Goal: Task Accomplishment & Management: Manage account settings

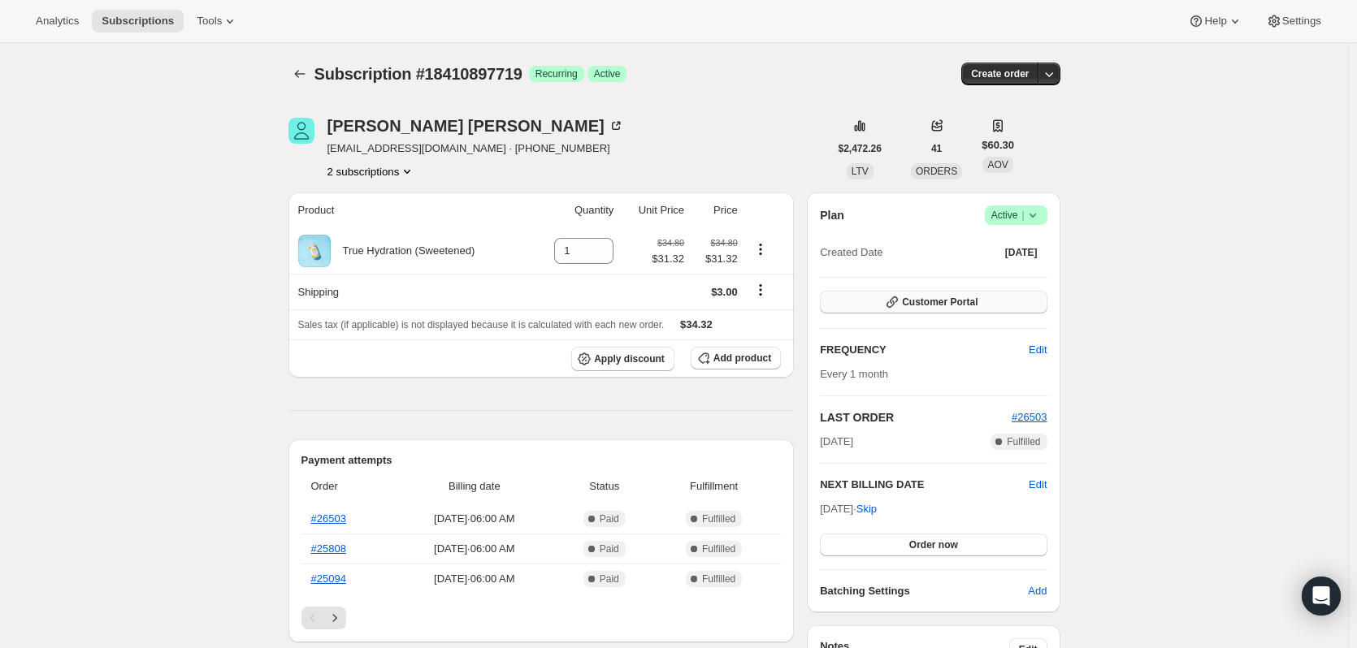
click at [906, 293] on button "Customer Portal" at bounding box center [933, 302] width 227 height 23
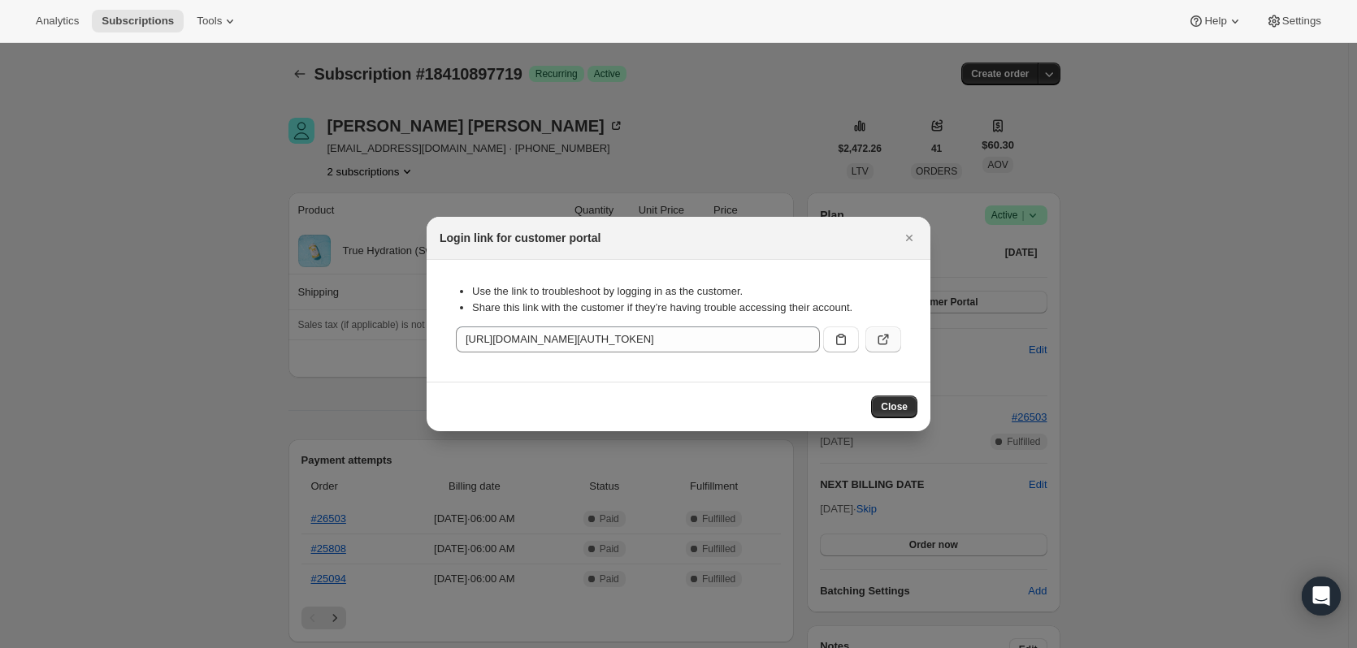
click at [886, 345] on icon ":rc0:" at bounding box center [883, 340] width 16 height 16
click at [894, 401] on button "Close" at bounding box center [894, 407] width 46 height 23
